Goal: Task Accomplishment & Management: Complete application form

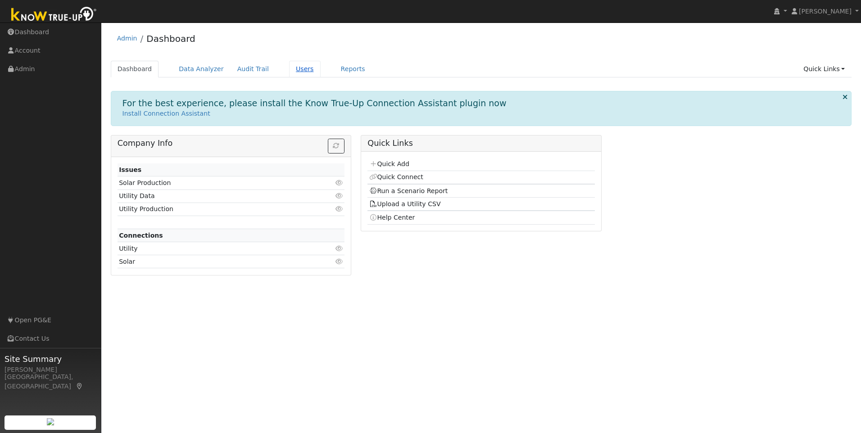
click at [290, 69] on link "Users" at bounding box center [305, 69] width 32 height 17
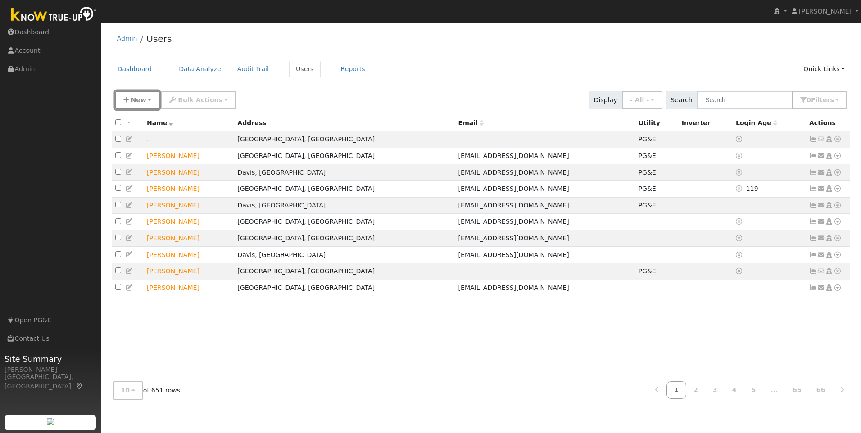
click at [135, 99] on span "New" at bounding box center [138, 99] width 15 height 7
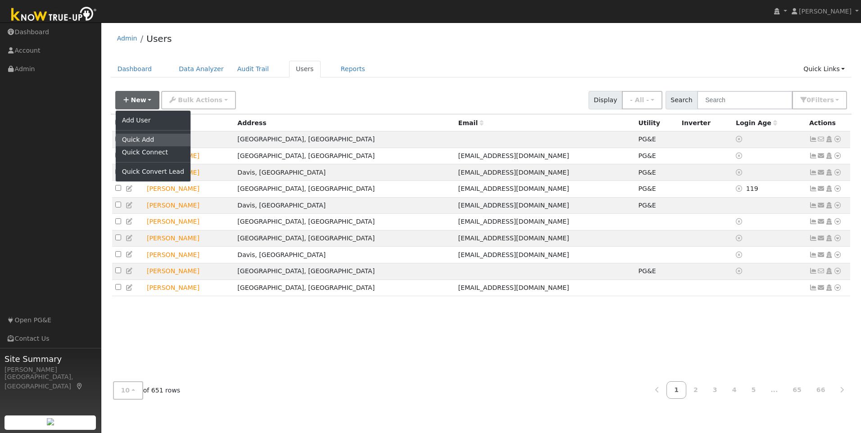
click at [140, 137] on link "Quick Add" at bounding box center [153, 140] width 75 height 13
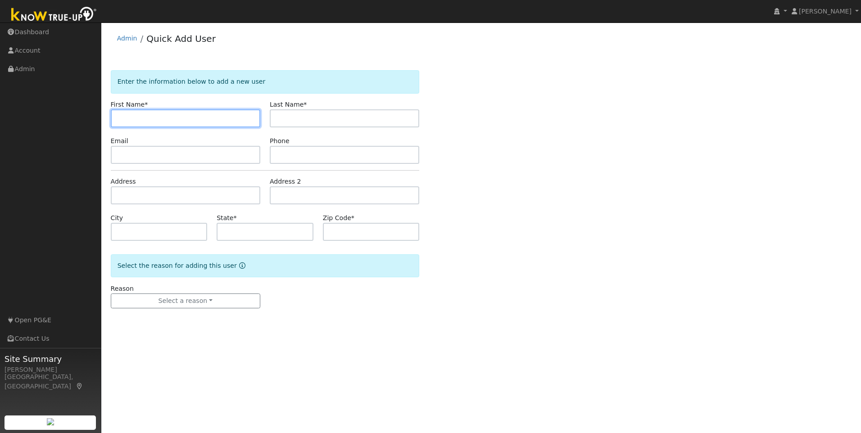
click at [194, 116] on input "text" at bounding box center [185, 118] width 149 height 18
paste input "[PERSON_NAME]"
drag, startPoint x: 195, startPoint y: 118, endPoint x: 148, endPoint y: 124, distance: 47.7
click at [148, 124] on input "[PERSON_NAME]" at bounding box center [185, 118] width 149 height 18
type input "[PERSON_NAME]"
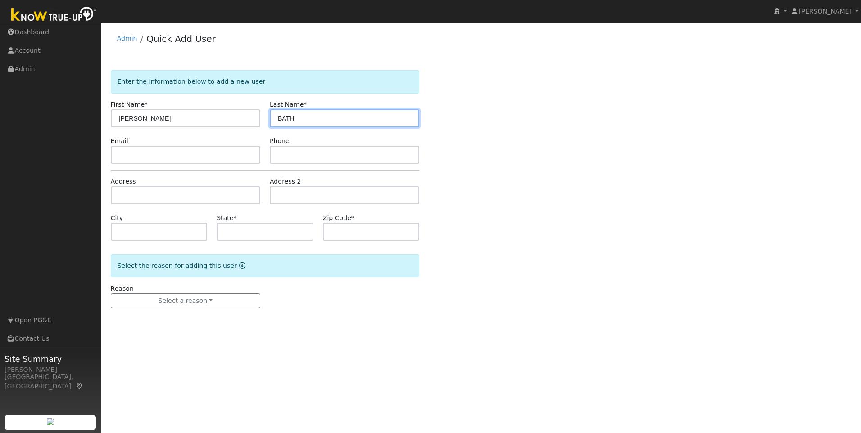
type input "BATH"
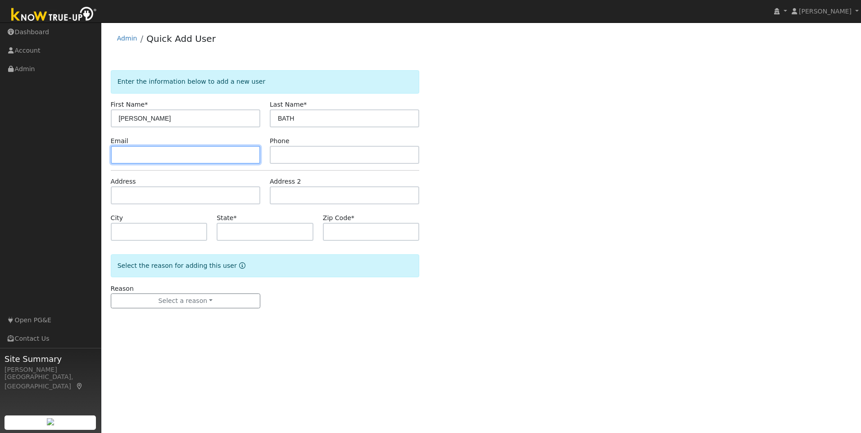
click at [190, 158] on input "text" at bounding box center [185, 155] width 149 height 18
paste input "[EMAIL_ADDRESS][DOMAIN_NAME]"
type input "[EMAIL_ADDRESS][DOMAIN_NAME]"
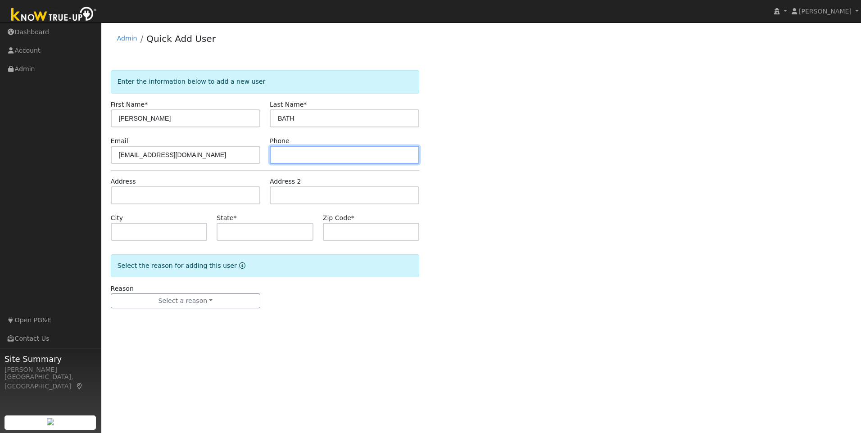
click at [323, 155] on input "text" at bounding box center [344, 155] width 149 height 18
paste input "[PHONE_NUMBER]"
type input "[PHONE_NUMBER]"
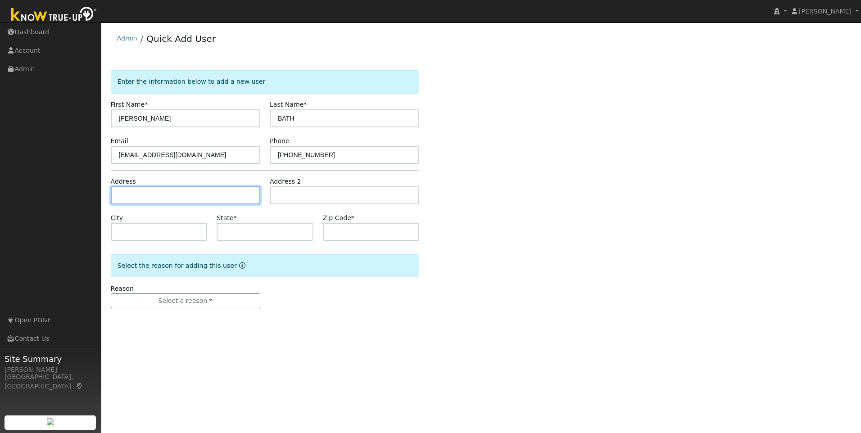
click at [165, 197] on input "text" at bounding box center [185, 195] width 149 height 18
paste input "[STREET_ADDRESS]"
type input "4961 Jackrabbit Drive"
type input "Placerville"
type input "CA"
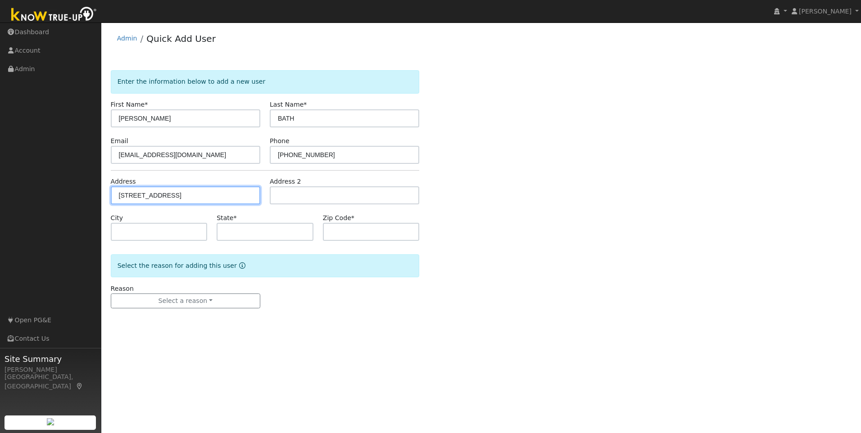
type input "95667"
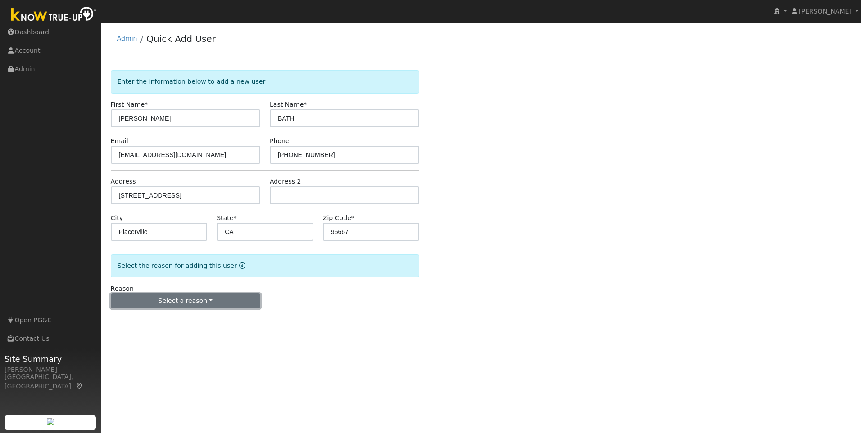
click at [184, 302] on button "Select a reason" at bounding box center [185, 300] width 149 height 15
click at [143, 320] on link "New lead" at bounding box center [160, 319] width 99 height 13
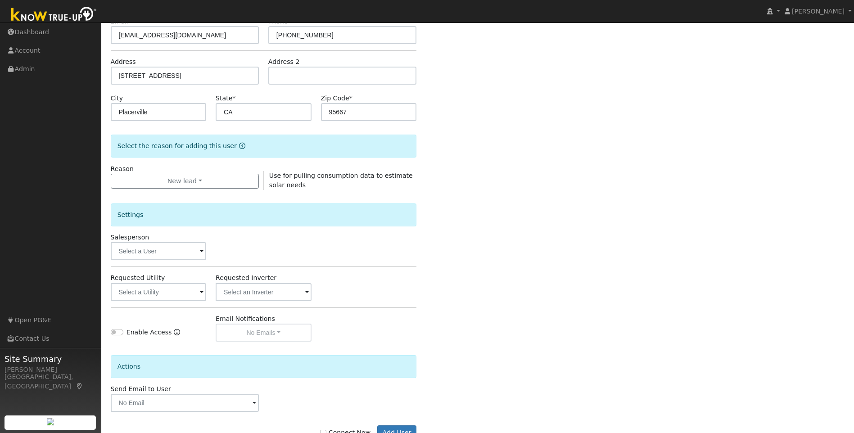
scroll to position [120, 0]
click at [168, 255] on input "text" at bounding box center [158, 251] width 95 height 18
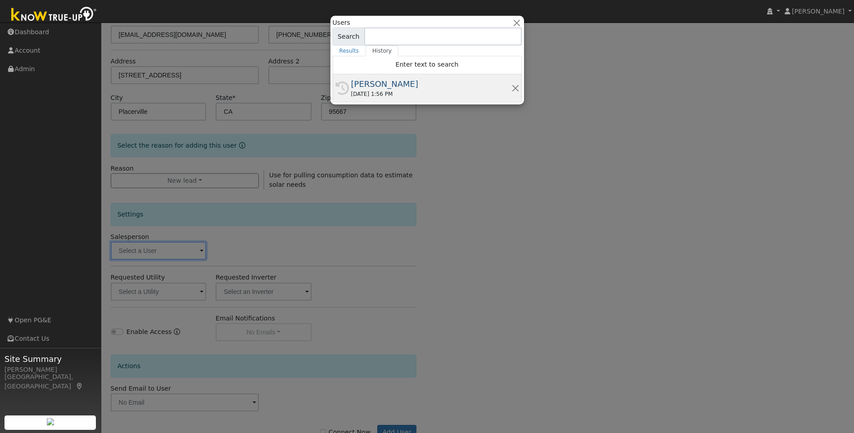
click at [386, 91] on div "08/13/2025 1:56 PM" at bounding box center [431, 94] width 160 height 8
type input "Munro Boyd"
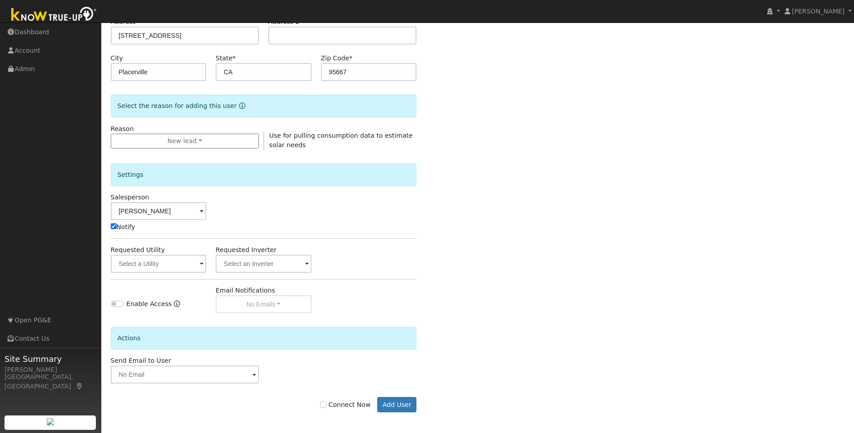
scroll to position [162, 0]
click at [398, 395] on button "Add User" at bounding box center [396, 402] width 39 height 15
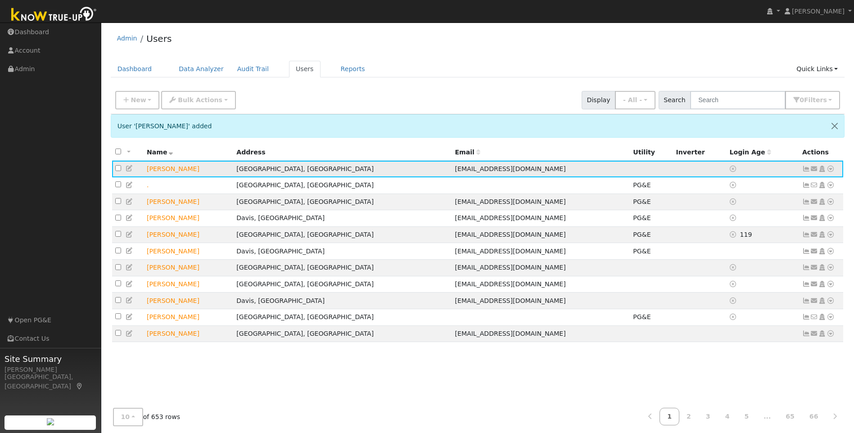
click at [824, 169] on icon at bounding box center [822, 169] width 8 height 6
